Goal: Check status: Check status

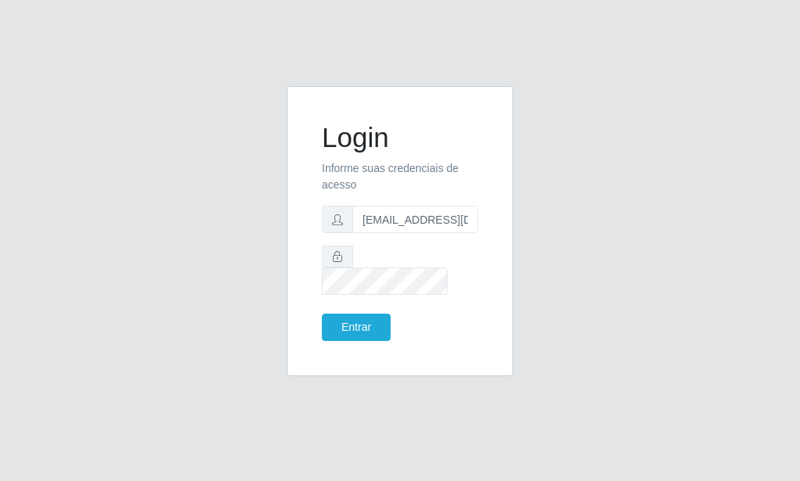
click at [353, 233] on input "[EMAIL_ADDRESS][DOMAIN_NAME]" at bounding box center [416, 219] width 126 height 27
type input "[EMAIL_ADDRESS][DOMAIN_NAME]"
click at [348, 317] on button "Entrar" at bounding box center [356, 326] width 69 height 27
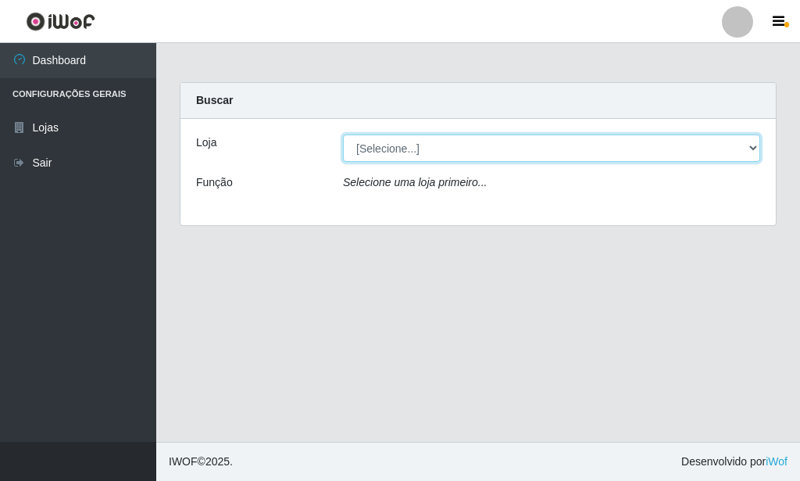
click at [343, 134] on select "[Selecione...] Rede Potiguar 6 - Extremoz" at bounding box center [551, 147] width 417 height 27
select select "80"
click option "Rede Potiguar 6 - Extremoz" at bounding box center [0, 0] width 0 height 0
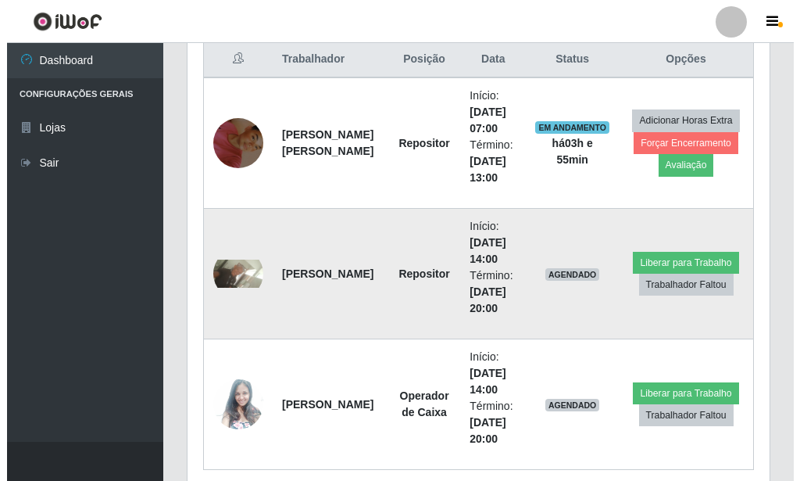
scroll to position [638, 0]
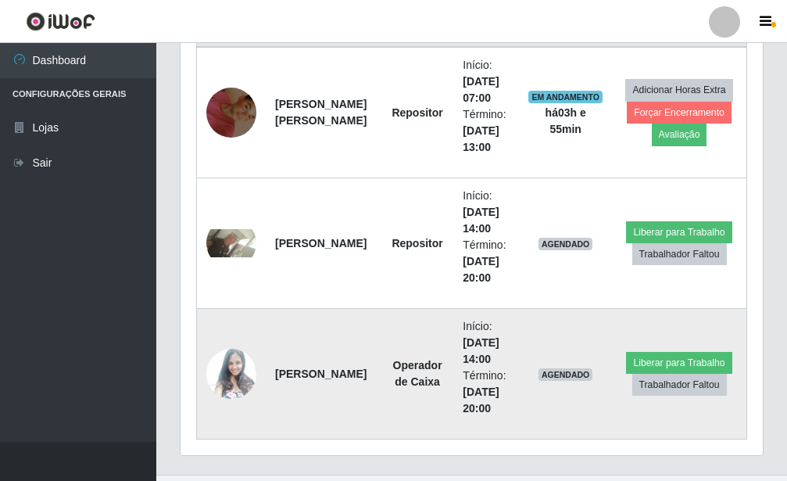
click at [227, 366] on img at bounding box center [231, 373] width 50 height 67
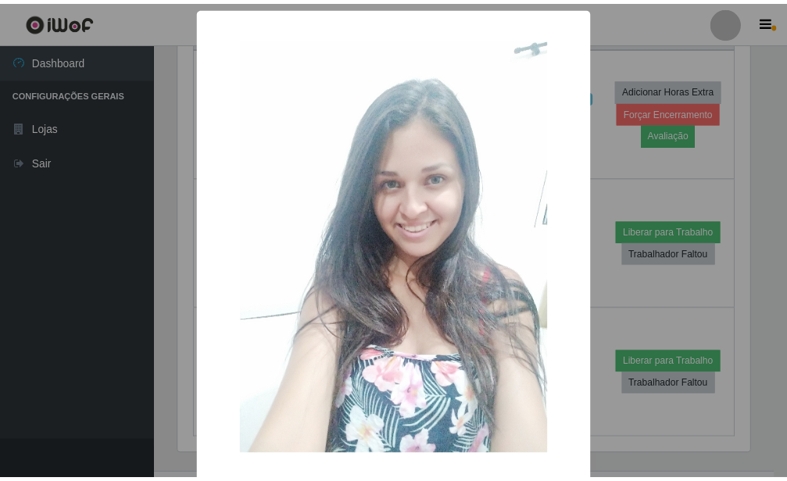
scroll to position [73, 0]
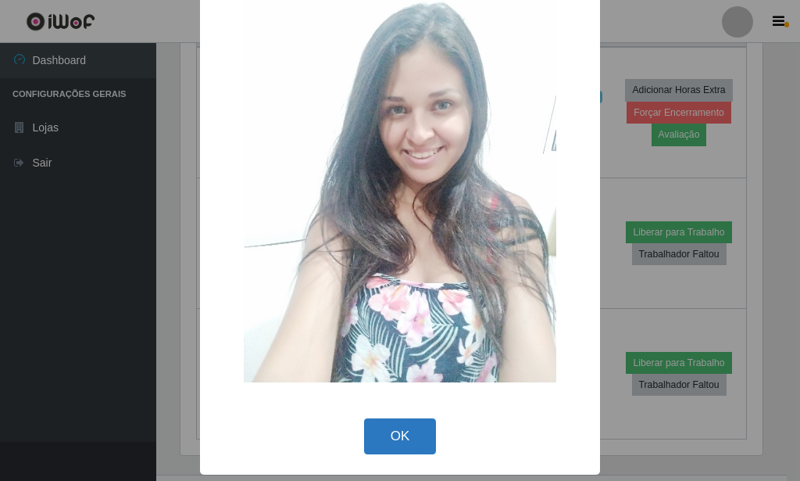
click at [372, 440] on button "OK" at bounding box center [400, 436] width 73 height 37
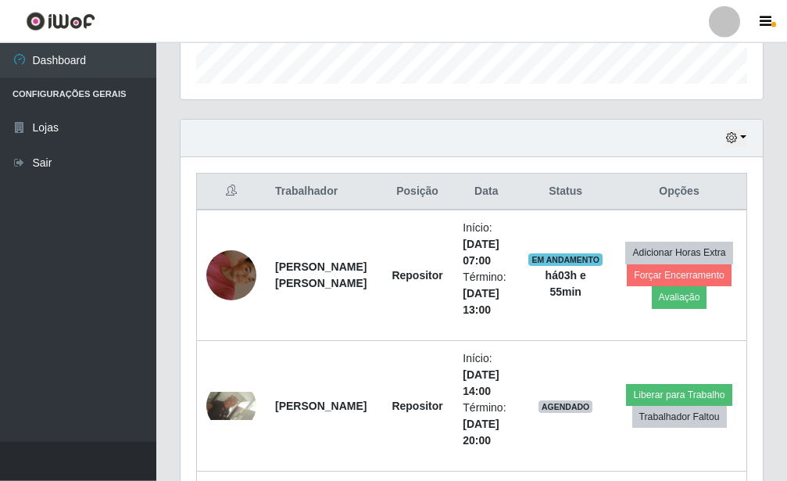
scroll to position [478, 0]
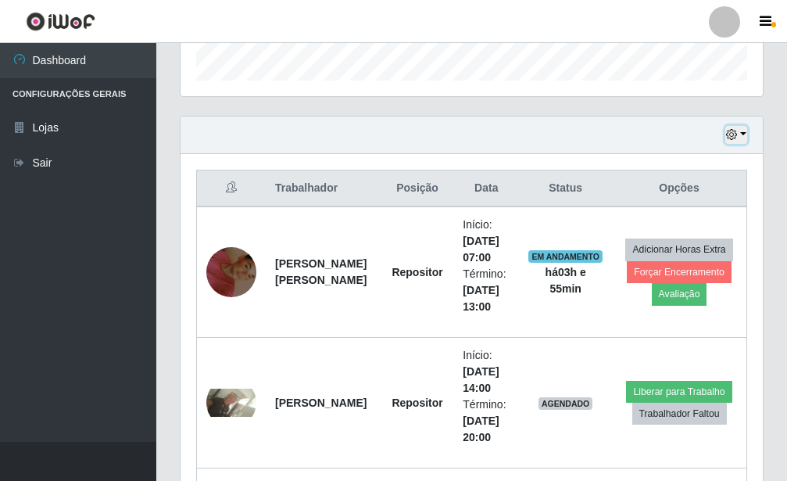
click at [747, 138] on button "button" at bounding box center [736, 135] width 22 height 18
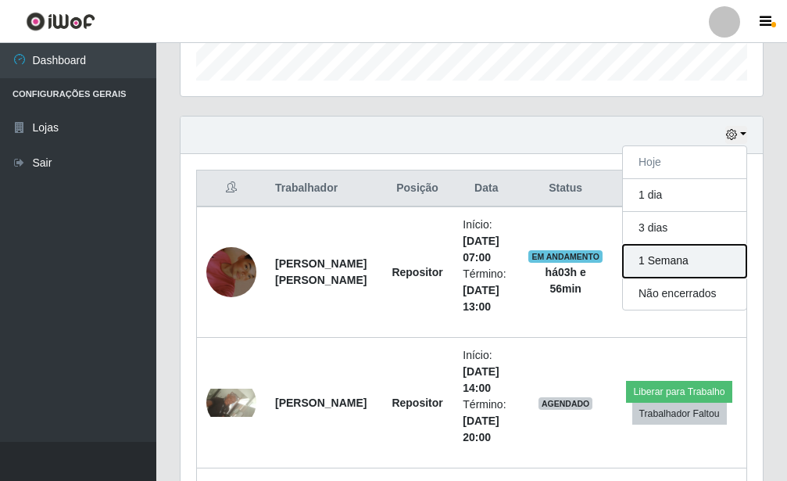
click at [680, 263] on button "1 Semana" at bounding box center [685, 261] width 124 height 33
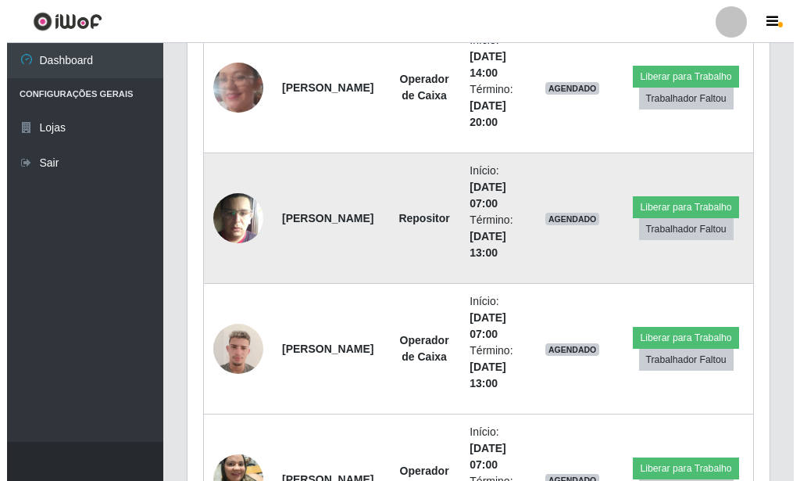
scroll to position [1395, 0]
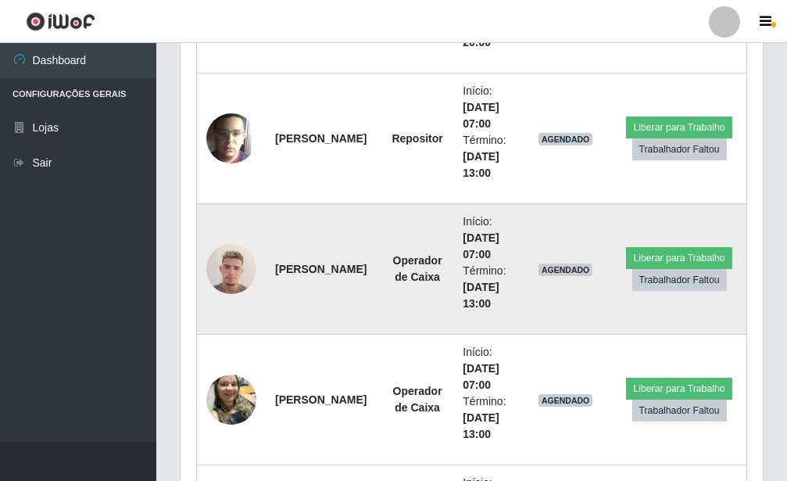
click at [230, 254] on img at bounding box center [231, 268] width 50 height 66
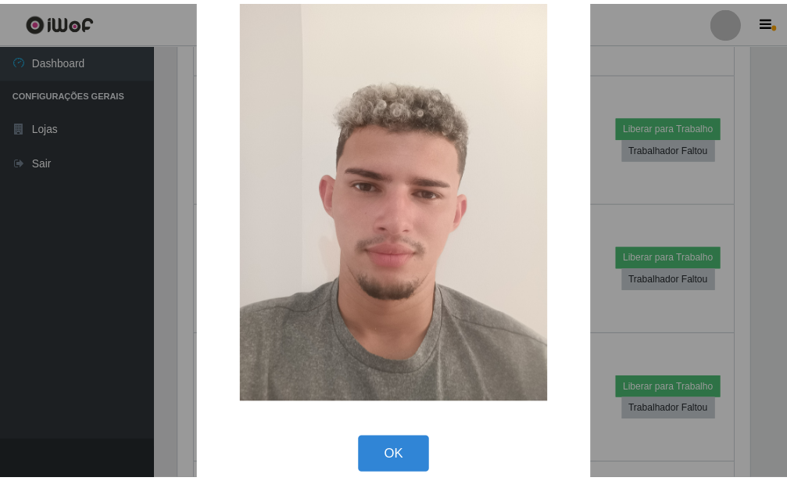
scroll to position [72, 0]
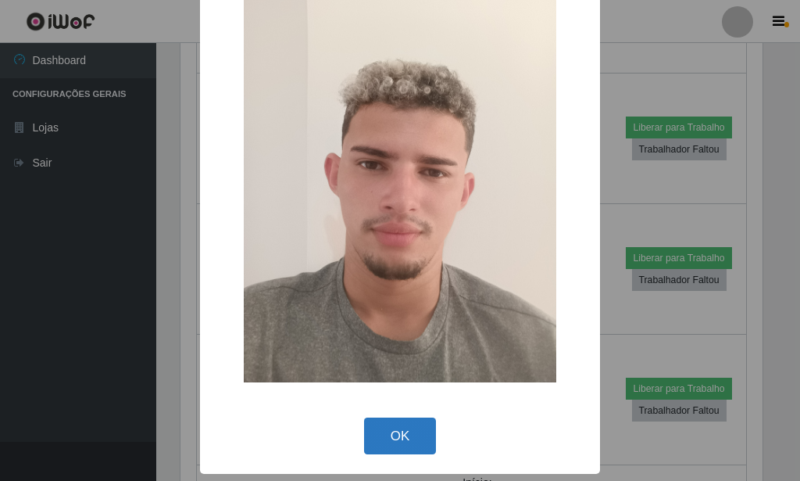
drag, startPoint x: 369, startPoint y: 437, endPoint x: 371, endPoint y: 416, distance: 21.2
click at [370, 437] on button "OK" at bounding box center [400, 435] width 73 height 37
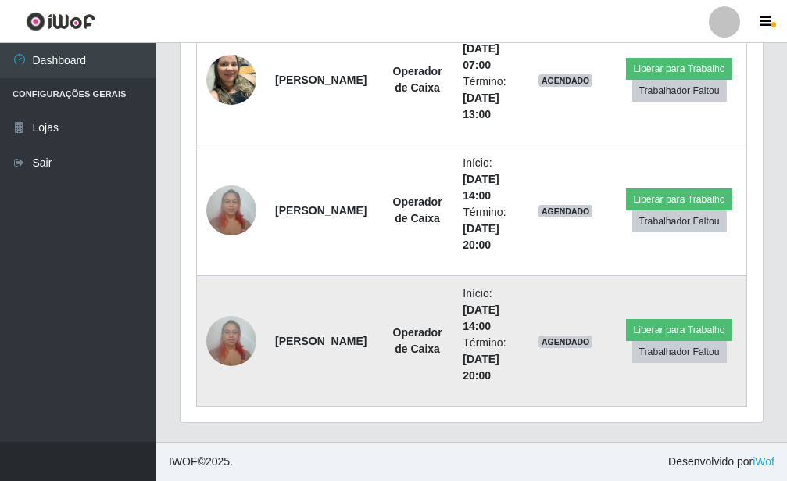
scroll to position [1635, 0]
